Goal: Transaction & Acquisition: Purchase product/service

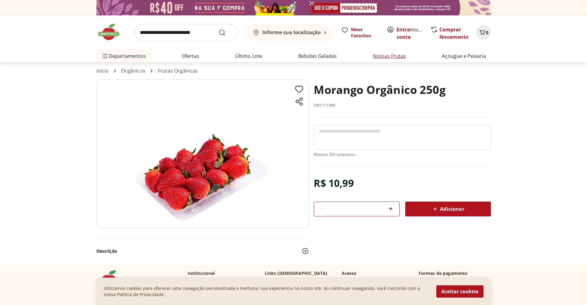
click at [404, 59] on link "Nossas Frutas" at bounding box center [389, 55] width 33 height 7
select select "**********"
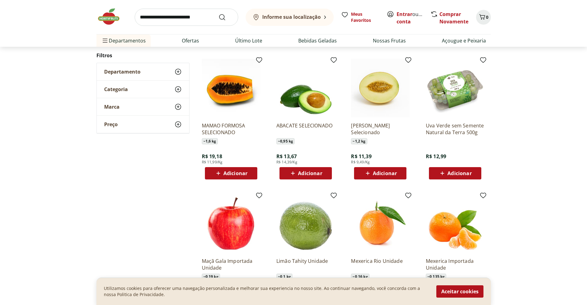
scroll to position [308, 0]
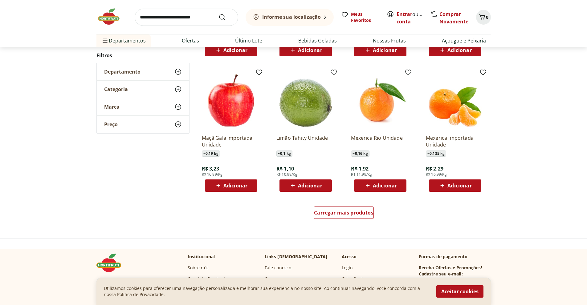
click at [328, 205] on div "Carregar mais produtos" at bounding box center [343, 214] width 299 height 30
click at [326, 212] on span "Carregar mais produtos" at bounding box center [343, 212] width 59 height 5
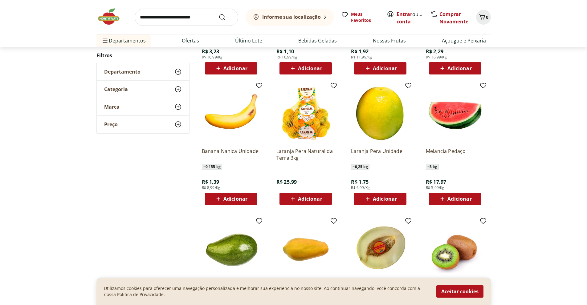
scroll to position [431, 0]
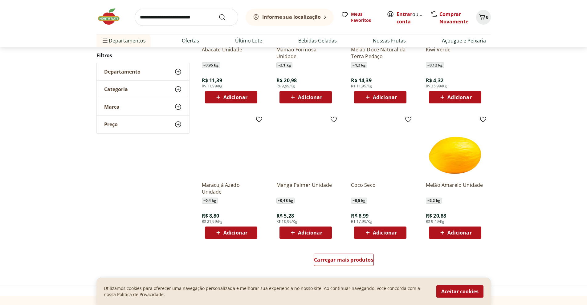
scroll to position [308, 0]
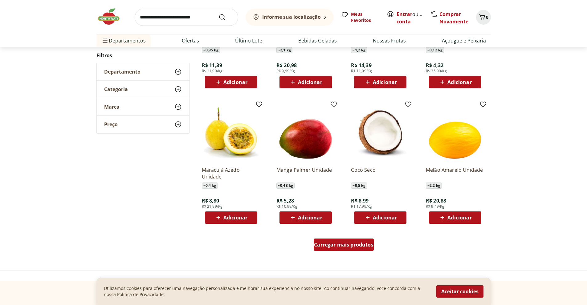
click at [324, 245] on span "Carregar mais produtos" at bounding box center [343, 244] width 59 height 5
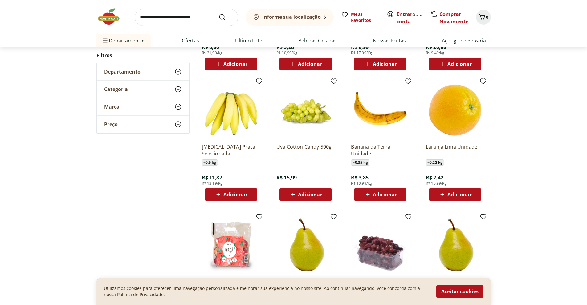
scroll to position [462, 0]
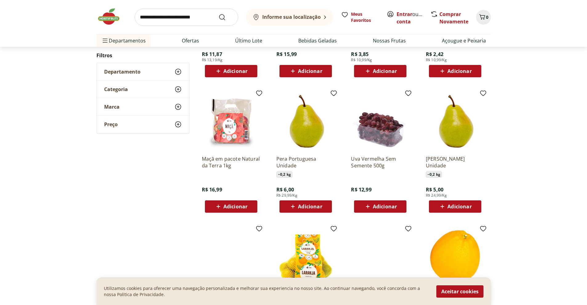
scroll to position [338, 0]
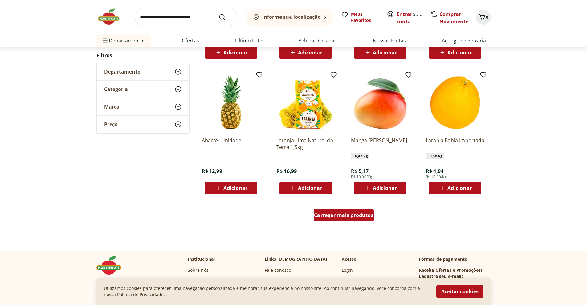
click at [352, 223] on link "Carregar mais produtos" at bounding box center [344, 216] width 60 height 15
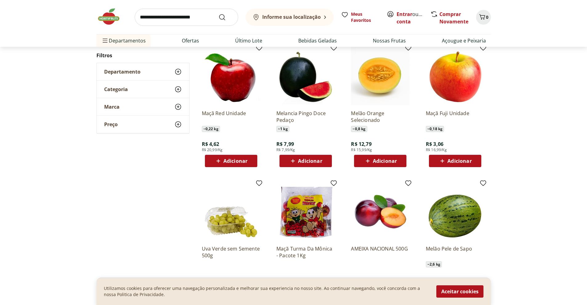
scroll to position [306, 0]
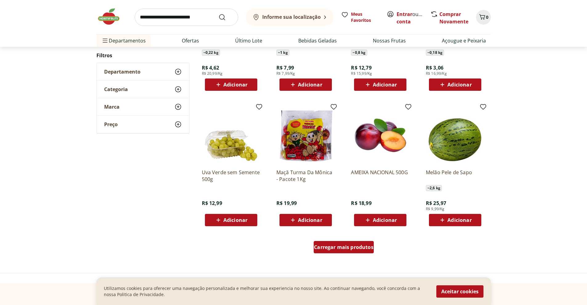
click at [335, 251] on div "Carregar mais produtos" at bounding box center [344, 247] width 60 height 12
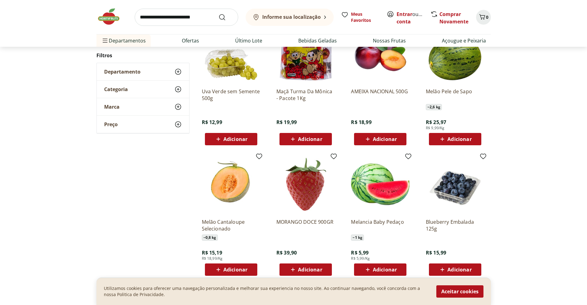
scroll to position [429, 0]
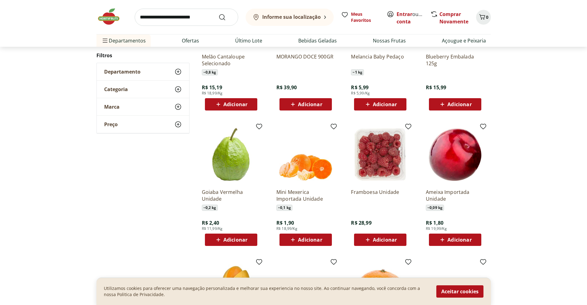
scroll to position [304, 0]
